Goal: Obtain resource: Download file/media

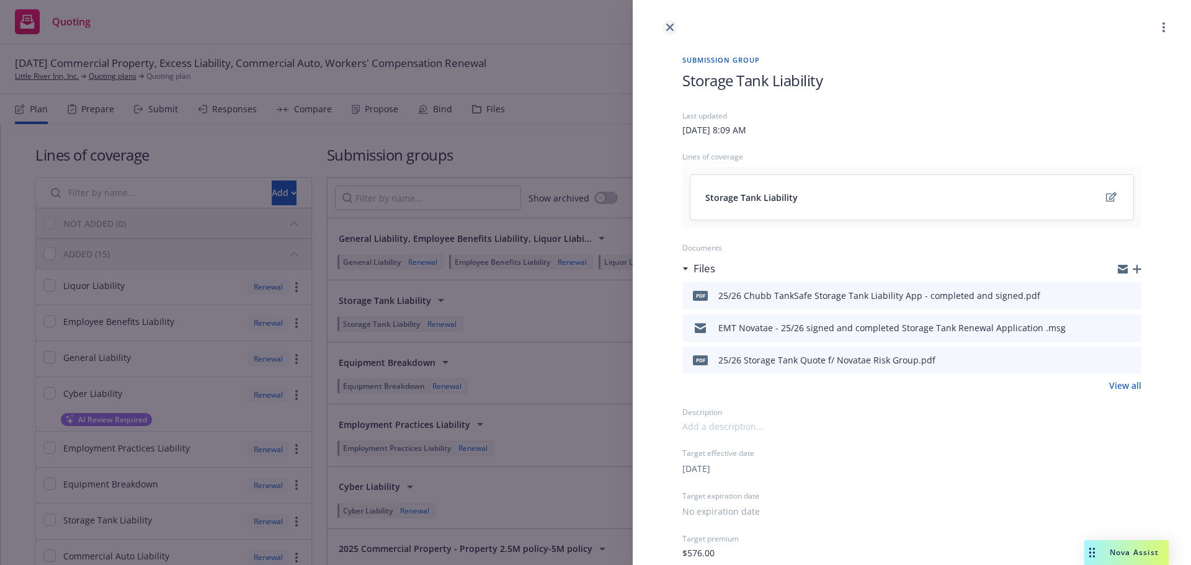
click at [673, 27] on icon "close" at bounding box center [669, 27] width 7 height 7
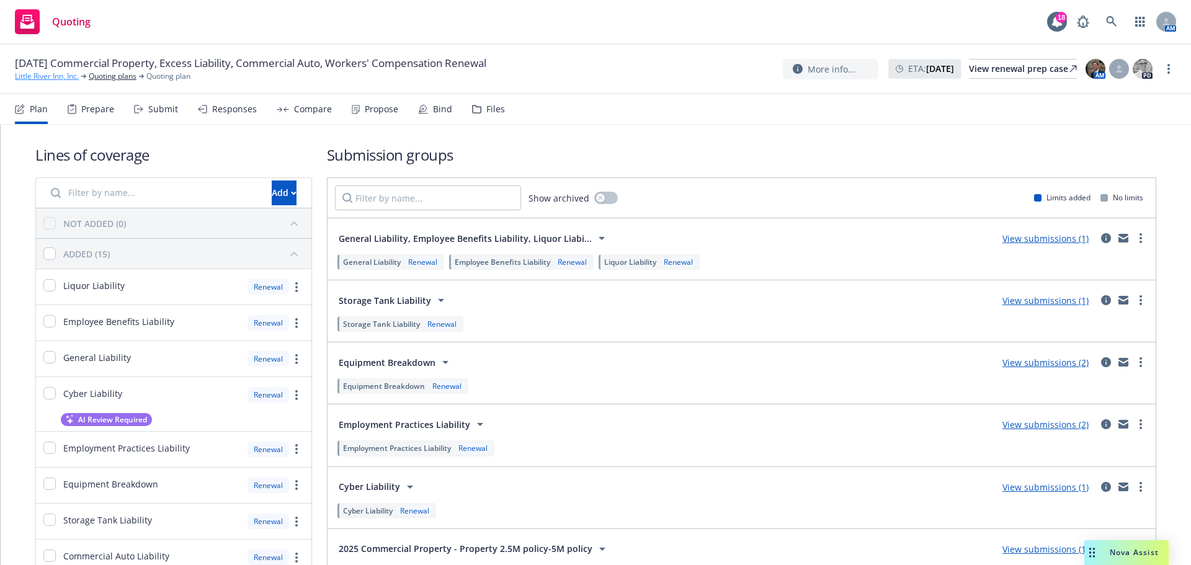
click at [56, 77] on link "Little River Inn, Inc." at bounding box center [47, 76] width 64 height 11
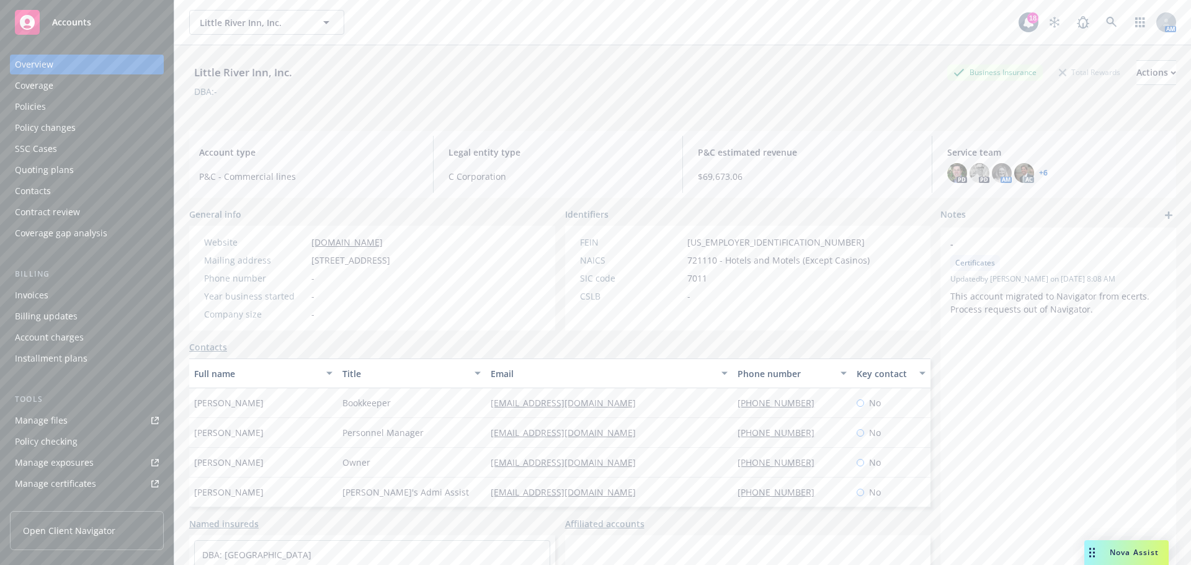
click at [40, 103] on div "Policies" at bounding box center [30, 107] width 31 height 20
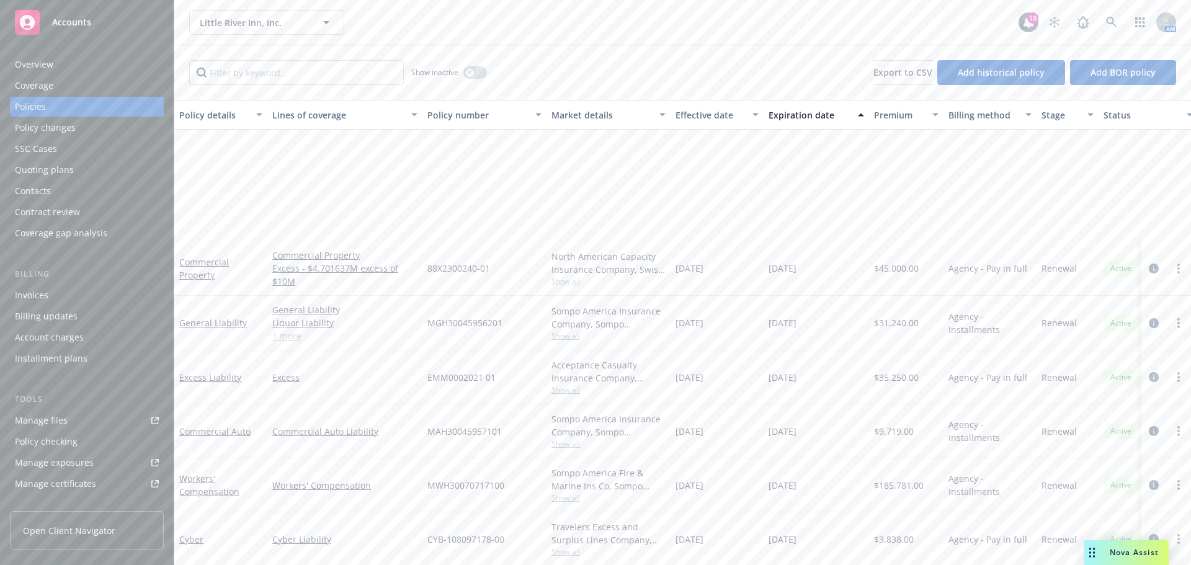
scroll to position [359, 0]
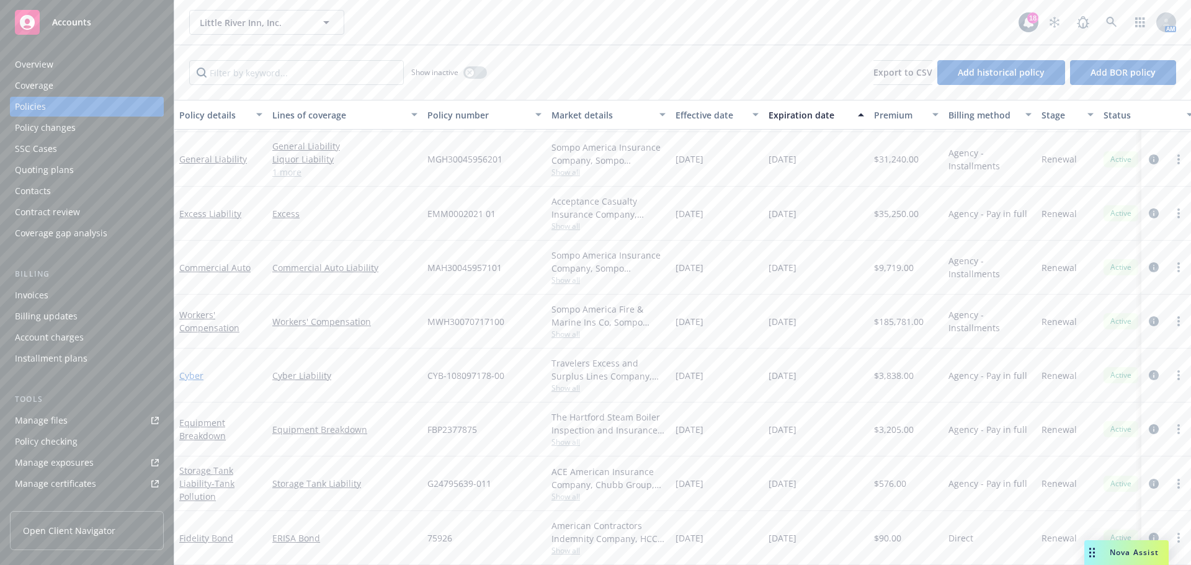
click at [194, 370] on link "Cyber" at bounding box center [191, 376] width 24 height 12
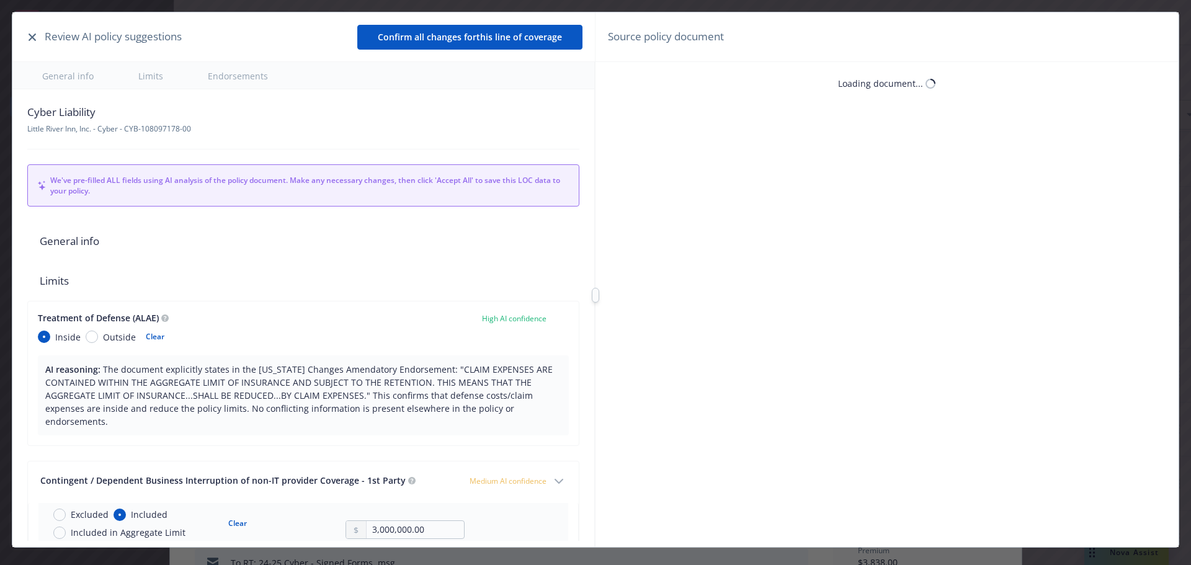
type textarea "x"
click at [32, 32] on button "button" at bounding box center [32, 37] width 15 height 15
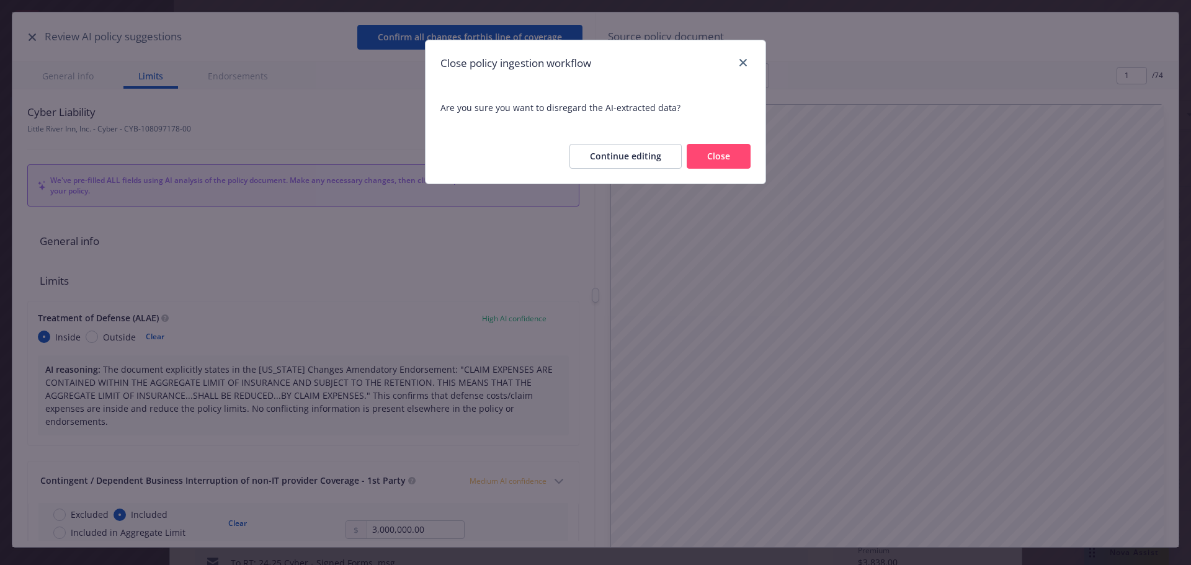
click at [711, 159] on button "Close" at bounding box center [719, 156] width 64 height 25
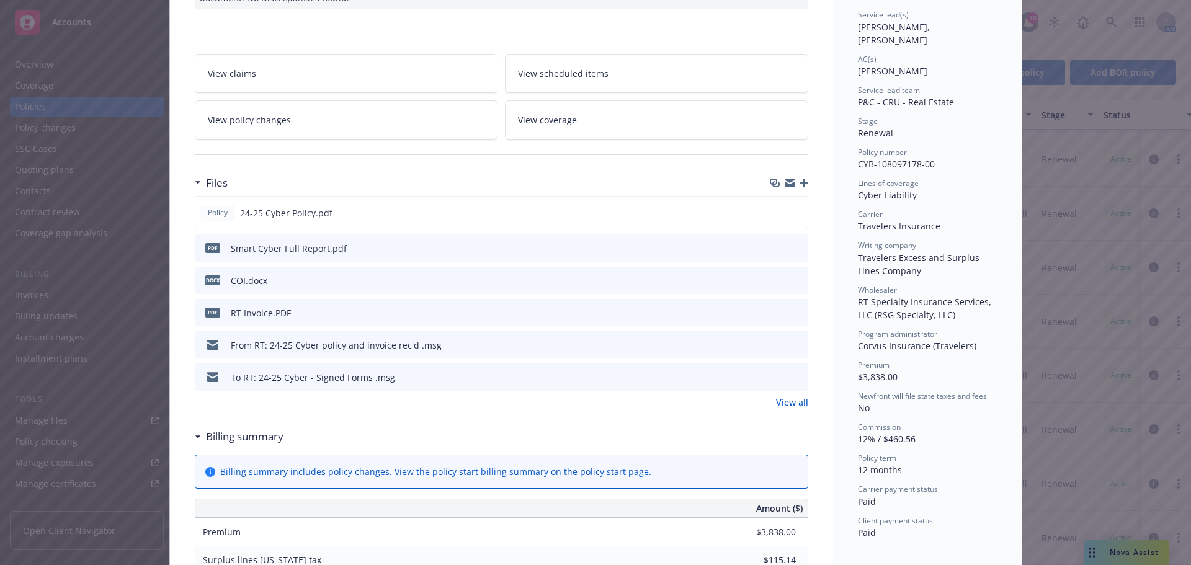
scroll to position [186, 0]
click at [791, 374] on icon "preview file" at bounding box center [796, 376] width 11 height 9
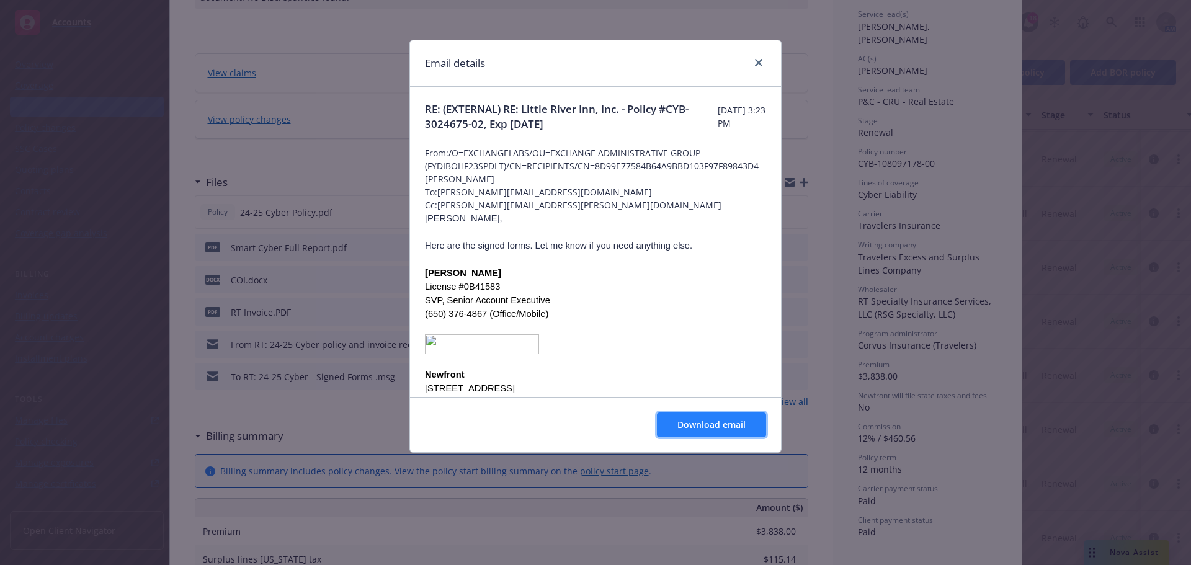
click at [718, 424] on span "Download email" at bounding box center [712, 425] width 68 height 12
